Goal: Book appointment/travel/reservation

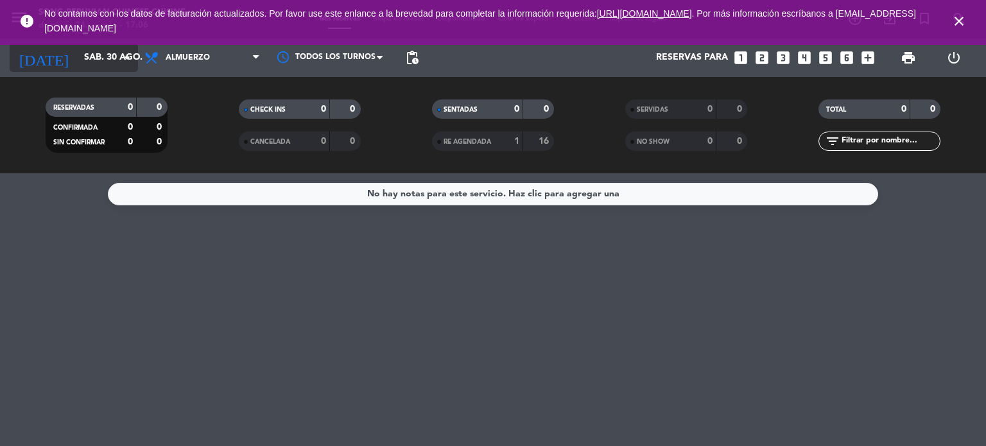
click at [101, 56] on input "sáb. 30 ago." at bounding box center [139, 57] width 122 height 23
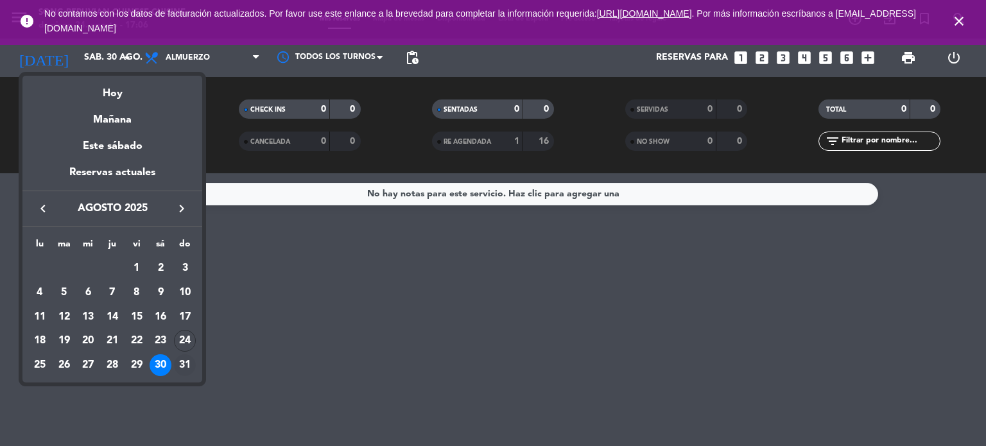
click at [186, 369] on div "31" at bounding box center [185, 365] width 22 height 22
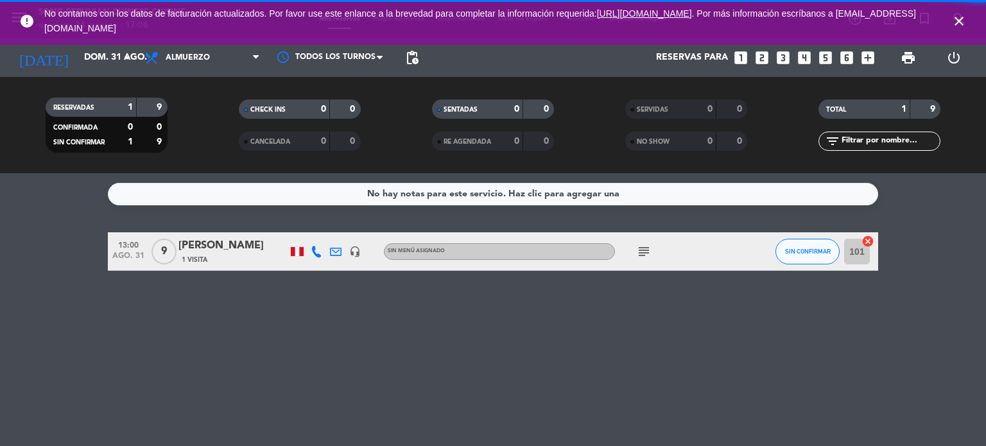
click at [211, 58] on span "Almuerzo" at bounding box center [202, 58] width 128 height 28
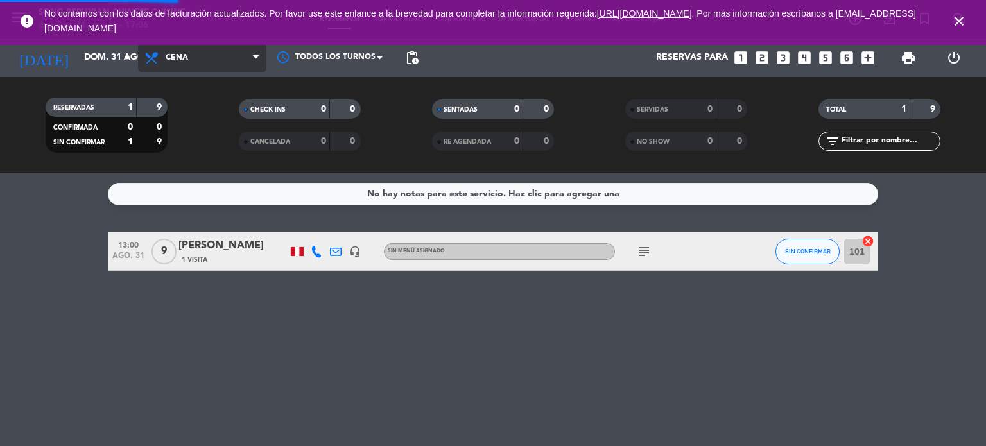
click at [205, 139] on div "menu Song Peruvian Chinese Cuisine [DATE] 24. agosto - 17:06 Mis reservas Mapa …" at bounding box center [493, 86] width 986 height 173
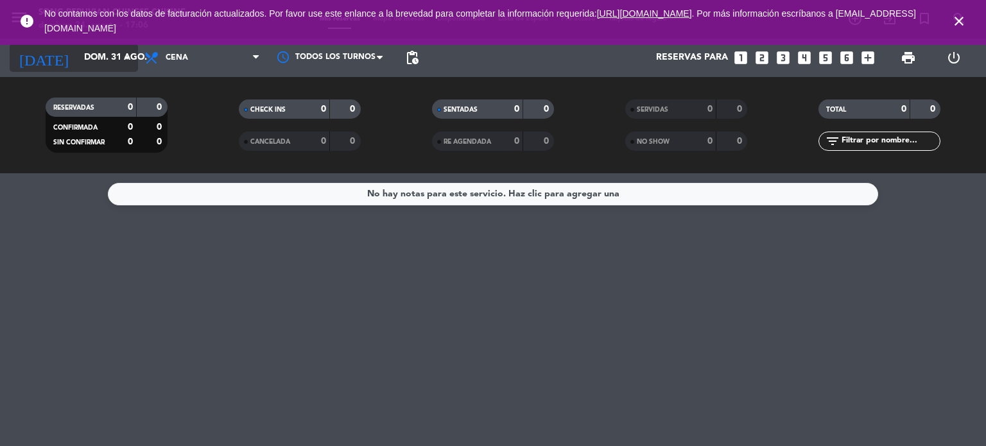
click at [111, 59] on input "dom. 31 ago." at bounding box center [139, 57] width 122 height 23
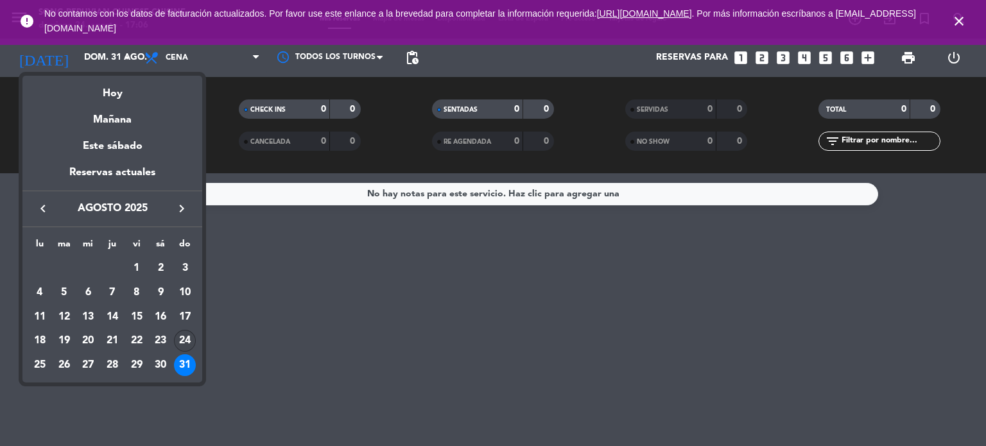
click at [181, 344] on div "24" at bounding box center [185, 341] width 22 height 22
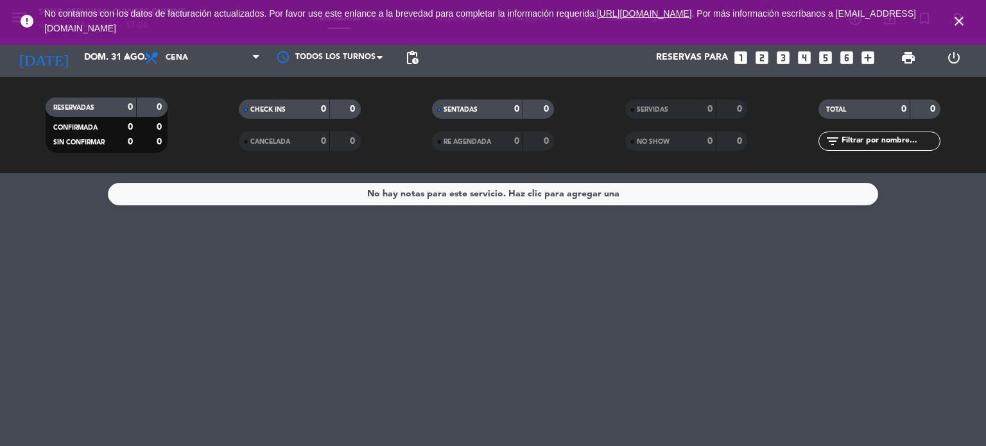
type input "dom. 24 ago."
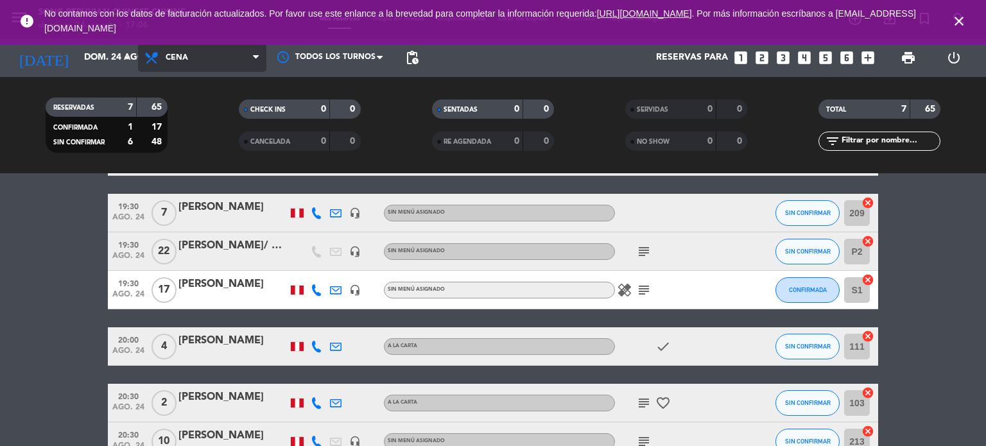
scroll to position [83, 0]
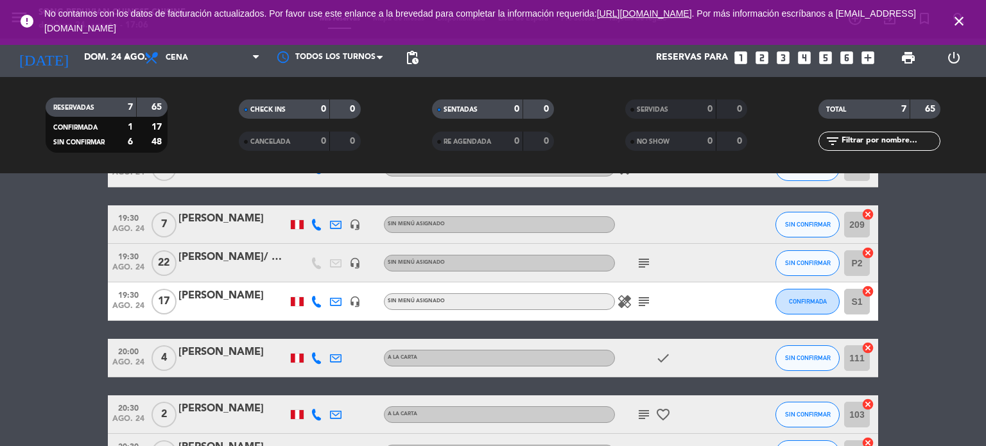
click at [647, 301] on icon "subject" at bounding box center [643, 301] width 15 height 15
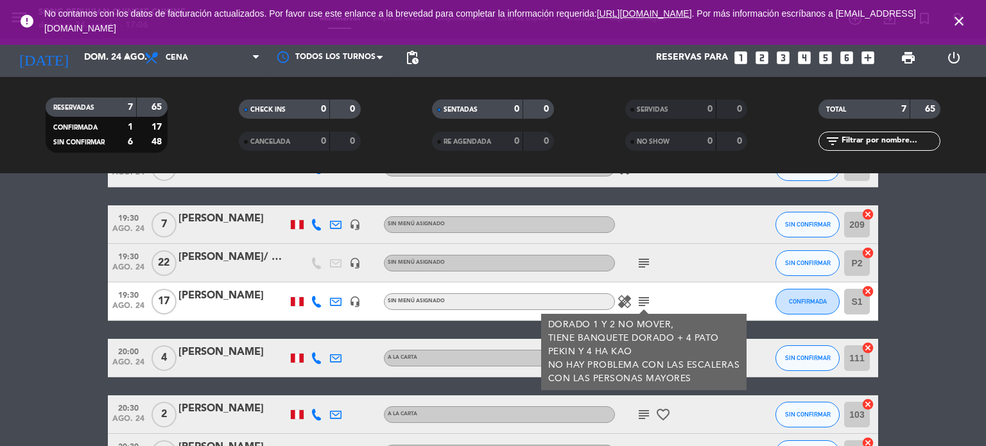
click at [648, 260] on icon "subject" at bounding box center [643, 263] width 15 height 15
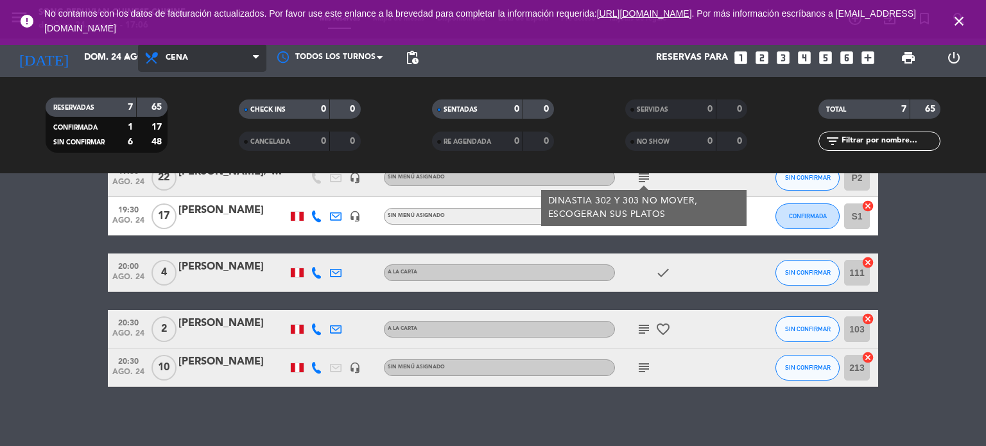
scroll to position [173, 0]
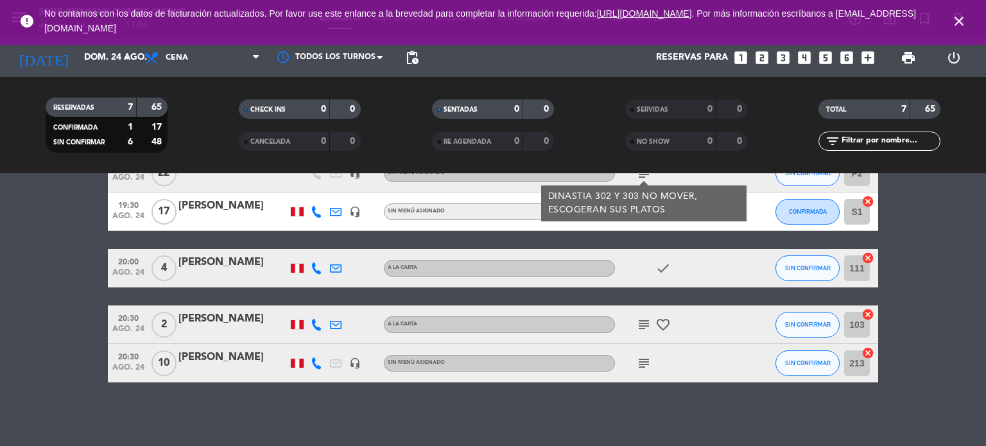
click at [645, 367] on icon "subject" at bounding box center [643, 363] width 15 height 15
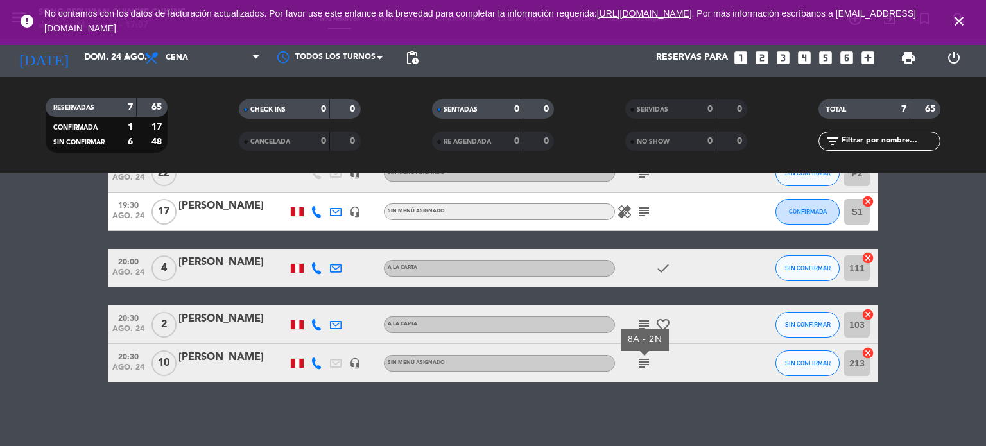
click at [640, 324] on icon "subject" at bounding box center [643, 324] width 15 height 15
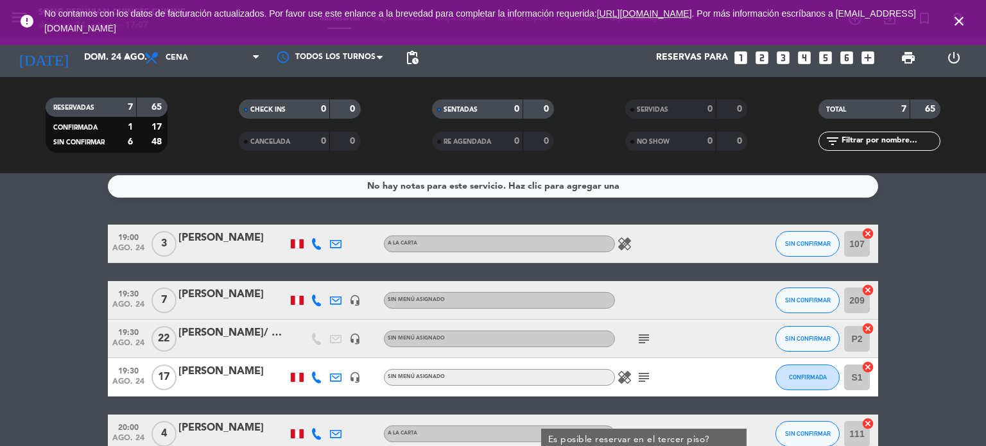
scroll to position [0, 0]
